Goal: Find specific page/section: Find specific page/section

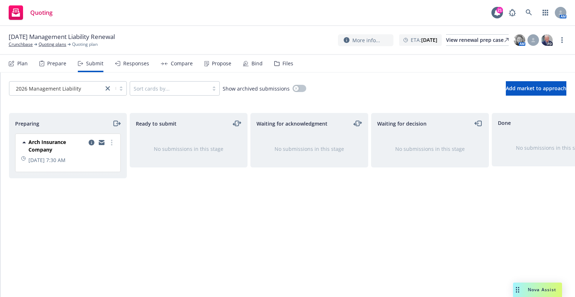
click at [156, 212] on div "Ready to submit No submissions in this stage" at bounding box center [189, 197] width 118 height 169
drag, startPoint x: 204, startPoint y: 199, endPoint x: 202, endPoint y: 192, distance: 6.7
click at [204, 198] on div "Ready to submit No submissions in this stage" at bounding box center [189, 197] width 118 height 169
drag, startPoint x: 177, startPoint y: 10, endPoint x: 185, endPoint y: 11, distance: 8.0
click at [185, 11] on div "Quoting 21 AM" at bounding box center [287, 13] width 575 height 26
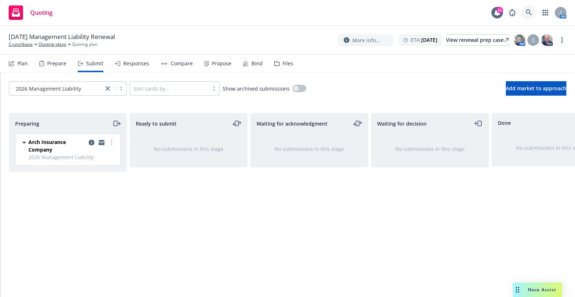
click at [528, 11] on icon at bounding box center [529, 12] width 6 height 6
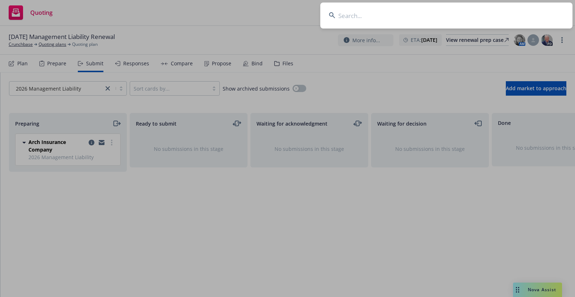
click at [478, 15] on input at bounding box center [446, 16] width 252 height 26
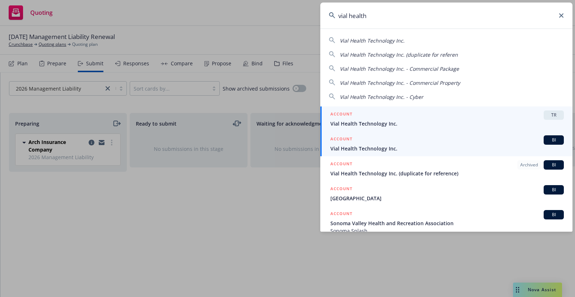
type input "vial health"
click at [374, 146] on span "Vial Health Technology Inc." at bounding box center [447, 149] width 234 height 8
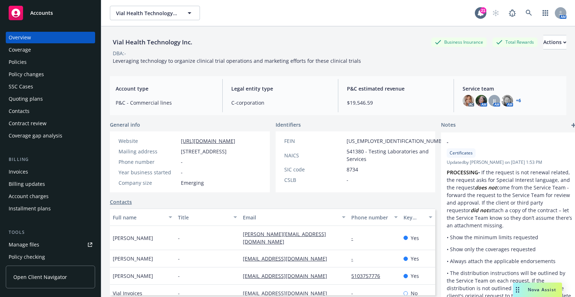
click at [18, 65] on div "Policies" at bounding box center [18, 62] width 18 height 12
